Goal: Task Accomplishment & Management: Use online tool/utility

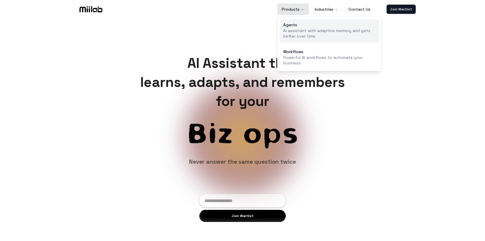
click at [296, 29] on p "AI assistant with adaptive memory and gets better over time" at bounding box center [329, 33] width 92 height 11
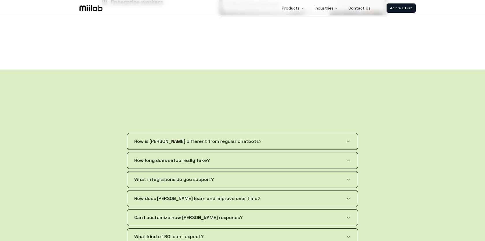
scroll to position [747, 0]
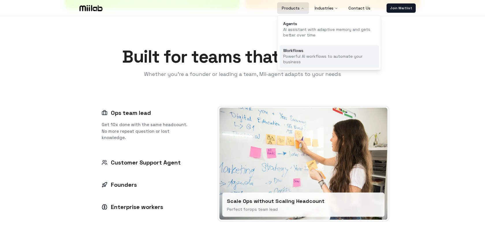
click at [293, 50] on div "Workflows" at bounding box center [329, 51] width 92 height 4
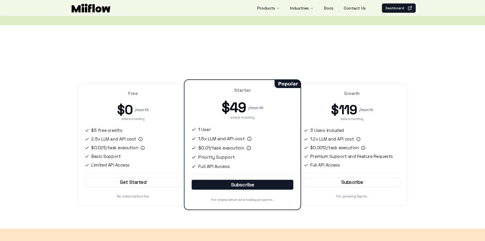
scroll to position [748, 0]
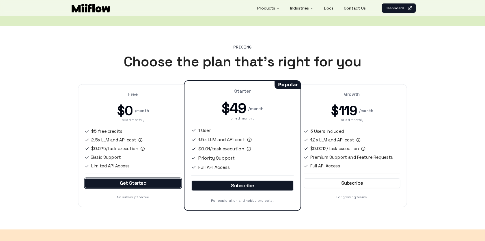
click at [143, 181] on link "Get Started" at bounding box center [133, 183] width 96 height 10
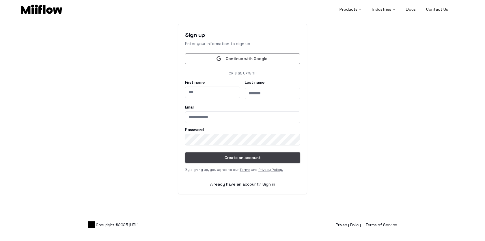
click at [215, 92] on input "First name" at bounding box center [212, 93] width 55 height 12
click at [175, 161] on main "Sign up Enter your information to sign up Continue with Google Or sign up with …" at bounding box center [242, 108] width 485 height 183
click at [267, 184] on link "Sign in" at bounding box center [268, 184] width 13 height 5
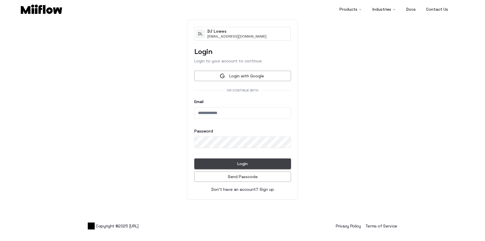
click at [233, 109] on input at bounding box center [242, 113] width 97 height 12
type input "**********"
click at [243, 134] on div "Password" at bounding box center [242, 140] width 97 height 23
click at [242, 113] on input "**********" at bounding box center [242, 113] width 97 height 12
click at [266, 174] on button "Send Passcode" at bounding box center [242, 177] width 97 height 11
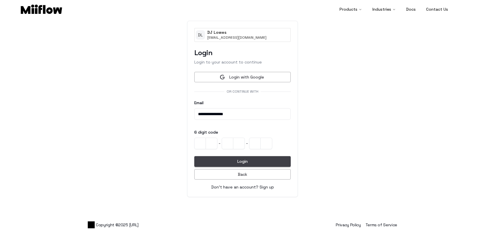
click at [200, 142] on input at bounding box center [242, 144] width 96 height 12
paste input "******"
type input "******"
click at [236, 161] on button "Login" at bounding box center [242, 161] width 96 height 11
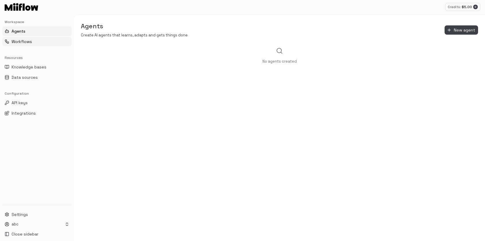
click at [27, 42] on span "Workflows" at bounding box center [22, 42] width 21 height 6
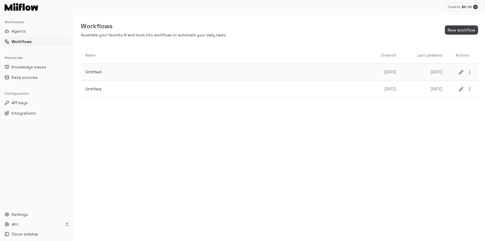
click at [115, 72] on p "Untitled" at bounding box center [226, 72] width 282 height 6
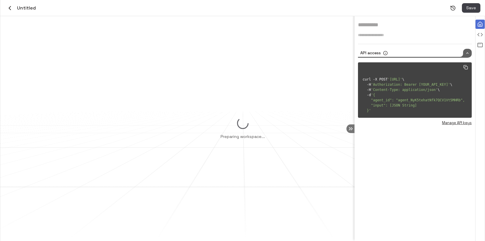
type input "********"
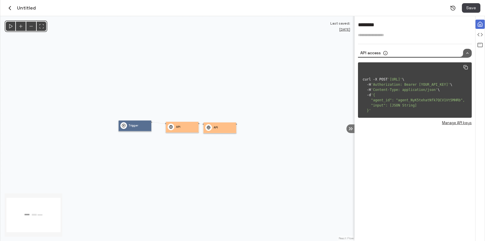
click at [9, 11] on icon "button" at bounding box center [9, 8] width 7 height 7
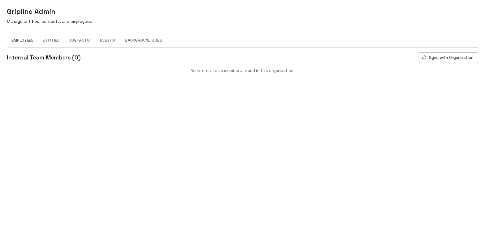
click at [139, 42] on button "Background Jobs" at bounding box center [143, 40] width 46 height 14
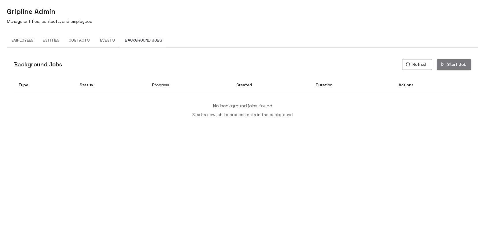
click at [450, 62] on button "Start Job" at bounding box center [454, 64] width 34 height 11
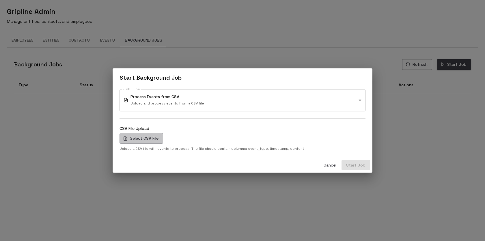
click at [152, 137] on label "Select CSV File" at bounding box center [142, 138] width 44 height 11
click at [0, 0] on input "Select CSV File" at bounding box center [0, 0] width 0 height 0
click at [363, 164] on button "Start Job" at bounding box center [356, 165] width 29 height 11
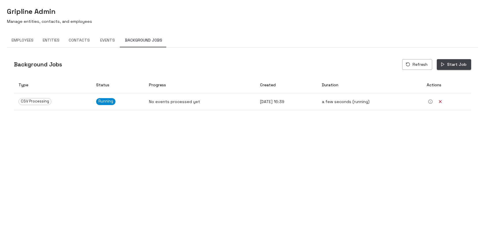
click at [423, 65] on button "Refresh" at bounding box center [417, 64] width 30 height 11
click at [110, 37] on button "Events" at bounding box center [107, 40] width 26 height 14
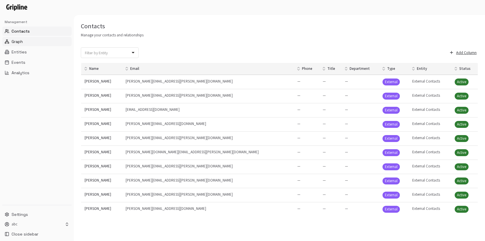
click at [36, 39] on button "Graph" at bounding box center [36, 41] width 69 height 9
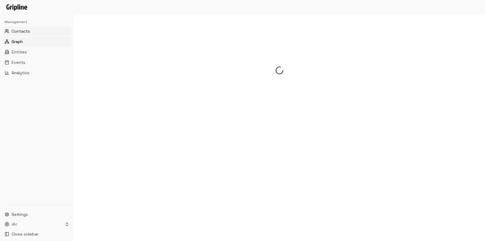
click at [31, 32] on button "Contacts" at bounding box center [36, 31] width 69 height 9
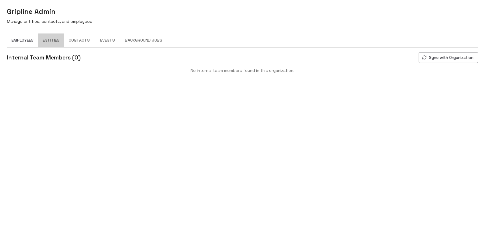
click at [52, 41] on button "Entities" at bounding box center [51, 40] width 26 height 14
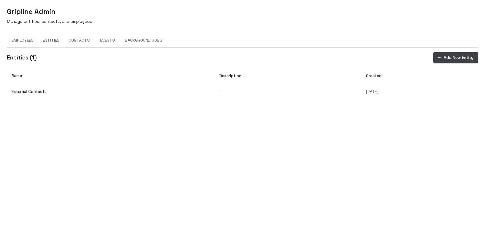
click at [77, 39] on button "Contacts" at bounding box center [79, 40] width 30 height 14
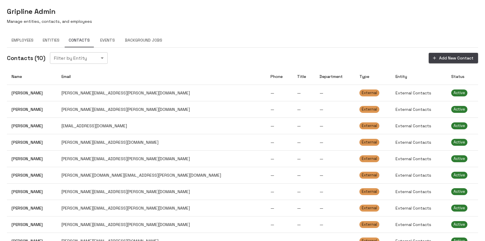
scroll to position [6, 0]
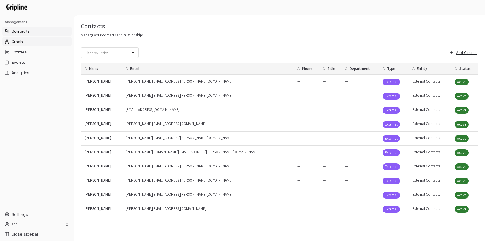
click at [24, 39] on button "Graph" at bounding box center [36, 41] width 69 height 9
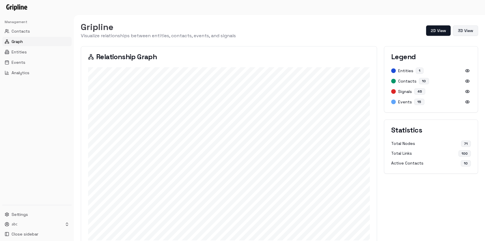
click at [466, 29] on button "3D View" at bounding box center [465, 30] width 25 height 10
click at [381, 31] on button "2D View" at bounding box center [372, 30] width 25 height 10
click at [26, 51] on span "Entities" at bounding box center [19, 52] width 15 height 6
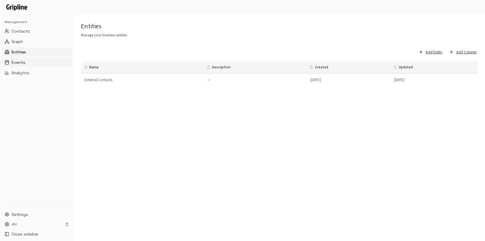
click at [21, 63] on span "Events" at bounding box center [19, 62] width 14 height 6
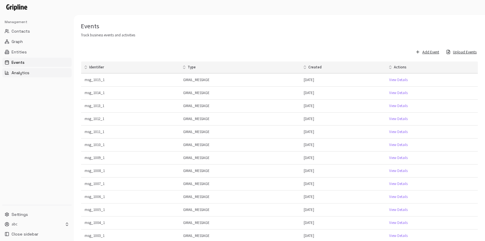
click at [22, 74] on span "Analytics" at bounding box center [21, 73] width 18 height 6
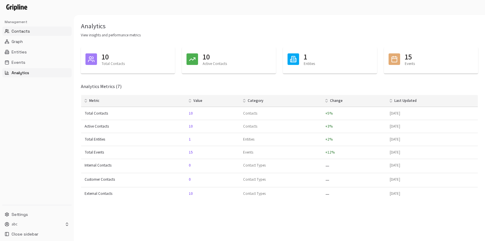
click at [31, 32] on button "Contacts" at bounding box center [36, 31] width 69 height 9
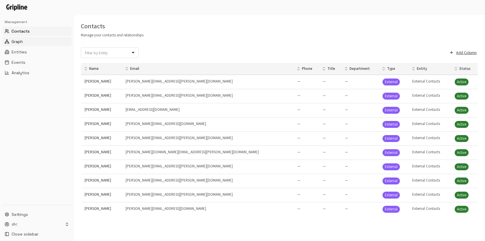
click at [31, 43] on button "Graph" at bounding box center [36, 41] width 69 height 9
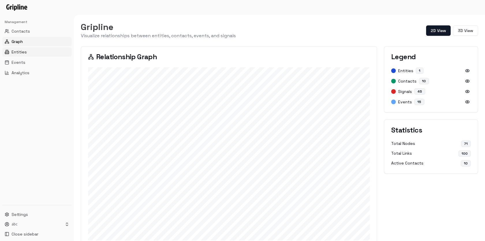
click at [25, 52] on span "Entities" at bounding box center [19, 52] width 15 height 6
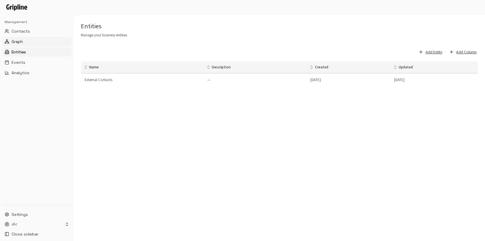
click at [24, 39] on button "Graph" at bounding box center [36, 41] width 69 height 9
